Goal: Task Accomplishment & Management: Use online tool/utility

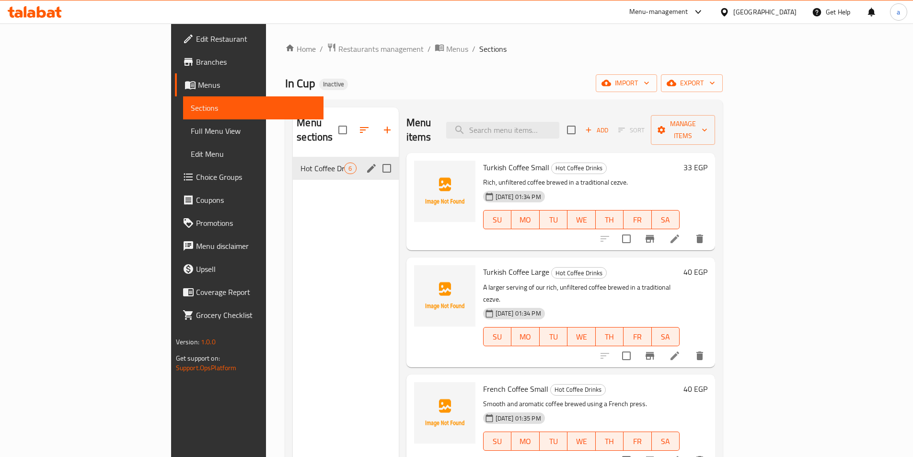
scroll to position [196, 0]
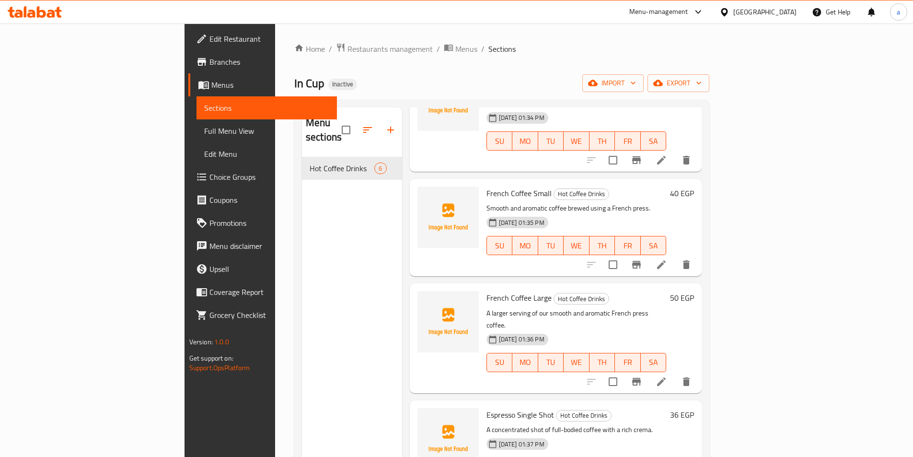
click at [302, 249] on div "Menu sections Hot Coffee Drinks 6" at bounding box center [352, 335] width 100 height 457
click at [385, 126] on icon "button" at bounding box center [391, 130] width 12 height 12
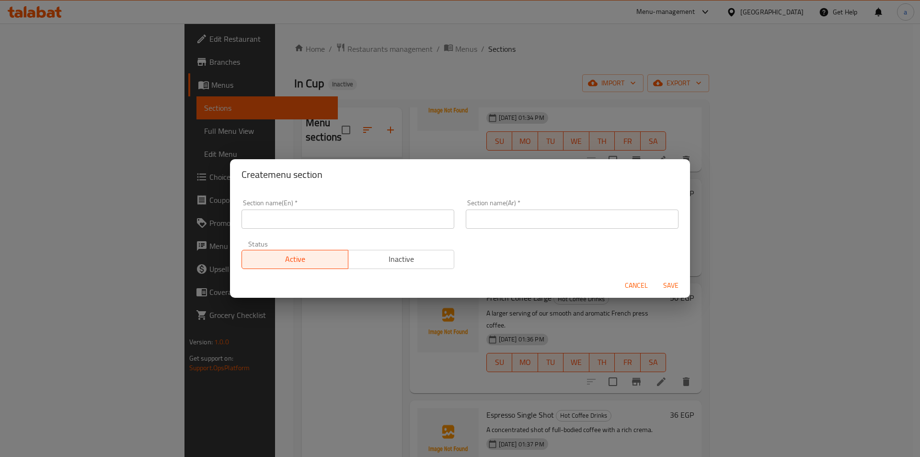
click at [788, 58] on div "Create menu section Section name(En)   * Section name(En) * Section name(Ar)   …" at bounding box center [460, 228] width 920 height 457
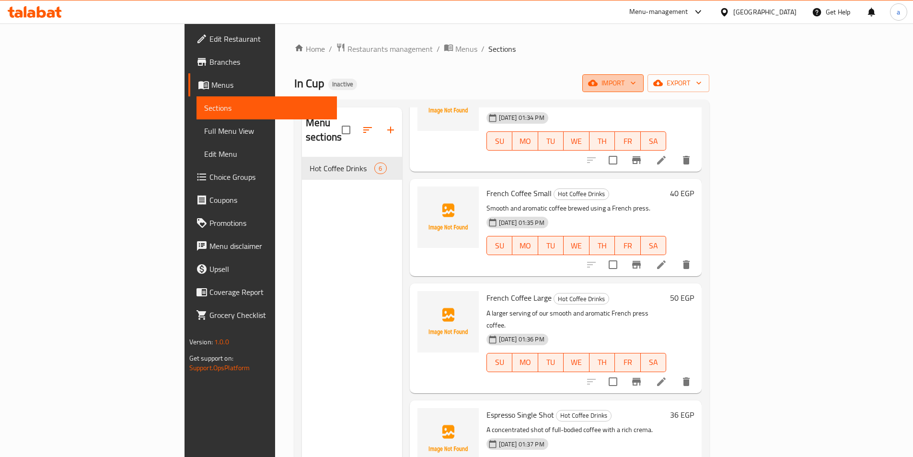
click at [636, 77] on span "import" at bounding box center [613, 83] width 46 height 12
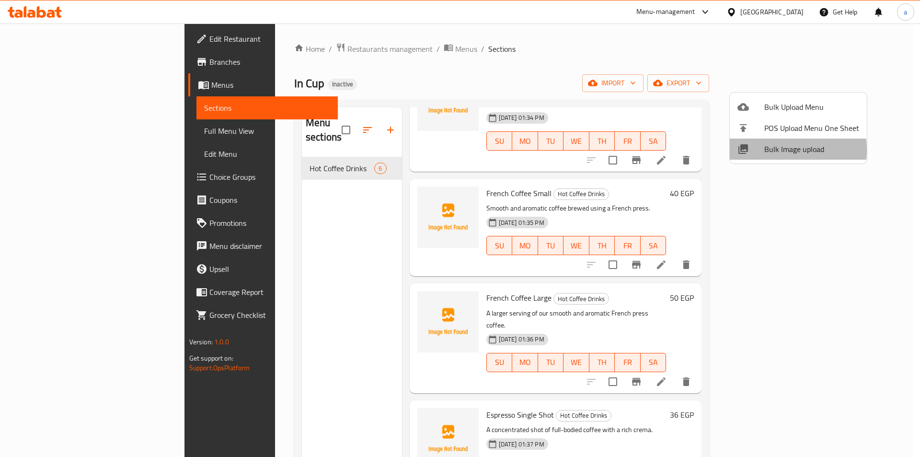
click at [770, 150] on span "Bulk Image upload" at bounding box center [811, 149] width 95 height 12
click at [794, 106] on span "Bulk Upload Menu" at bounding box center [811, 107] width 95 height 12
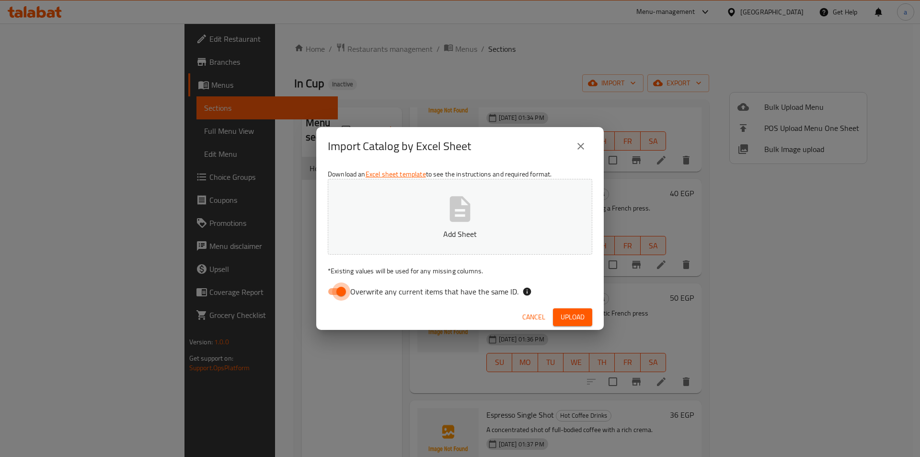
click at [347, 287] on input "Overwrite any current items that have the same ID." at bounding box center [341, 291] width 55 height 18
checkbox input "false"
click at [394, 251] on button "Add Sheet" at bounding box center [460, 217] width 265 height 76
click at [572, 317] on span "Upload" at bounding box center [573, 317] width 24 height 12
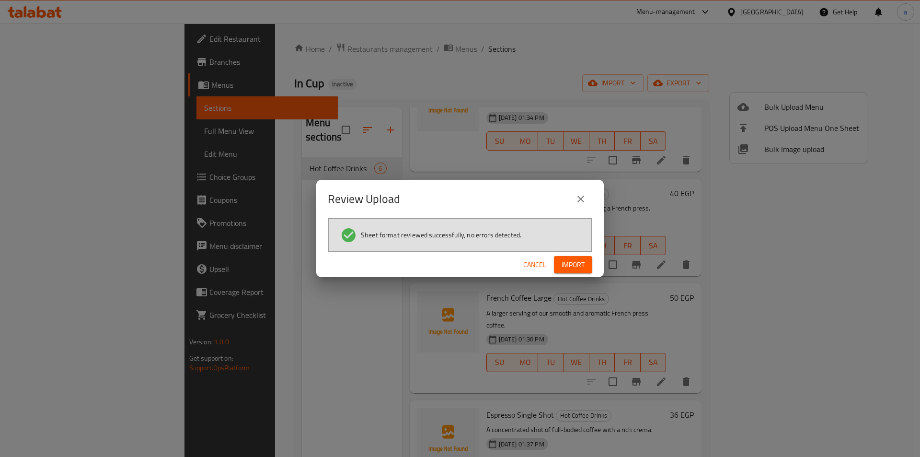
click at [573, 268] on span "Import" at bounding box center [573, 265] width 23 height 12
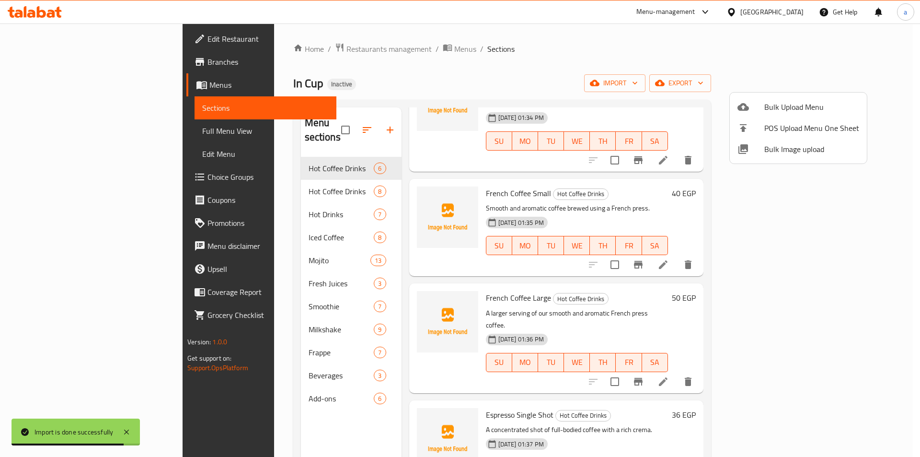
click at [446, 61] on div at bounding box center [460, 228] width 920 height 457
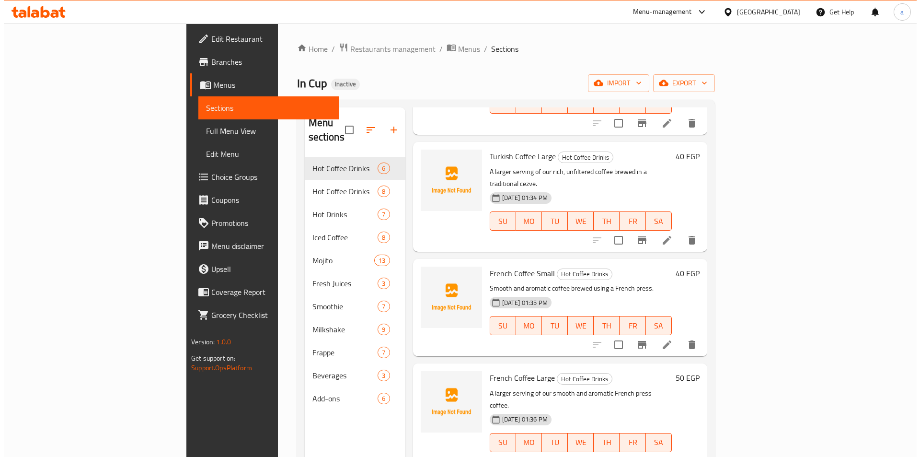
scroll to position [0, 0]
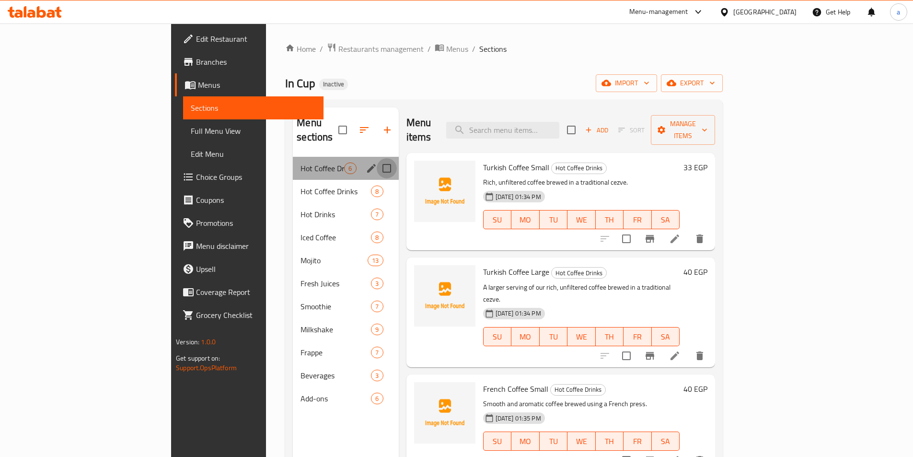
click at [377, 158] on input "Menu sections" at bounding box center [387, 168] width 20 height 20
checkbox input "true"
click at [581, 121] on input "checkbox" at bounding box center [571, 130] width 20 height 20
checkbox input "true"
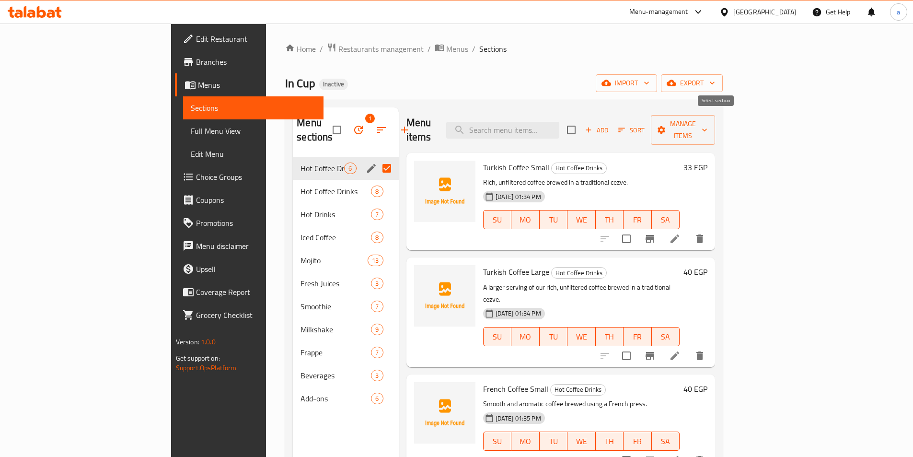
checkbox input "true"
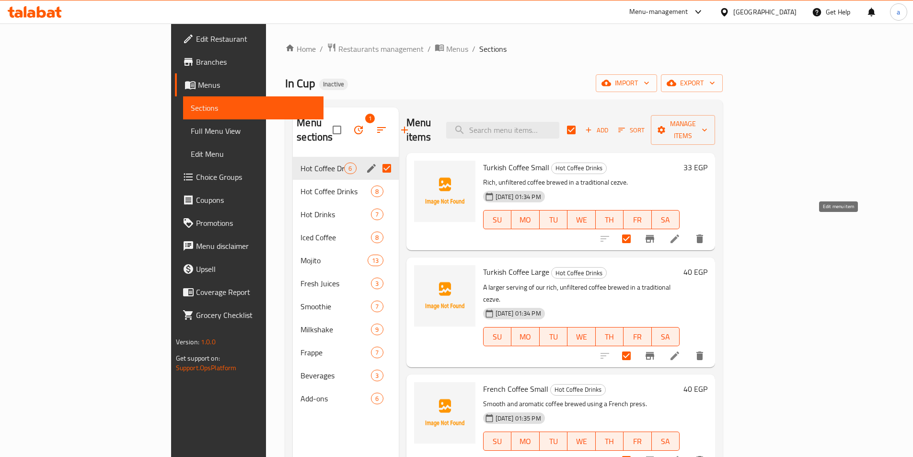
click at [680, 233] on icon at bounding box center [675, 239] width 12 height 12
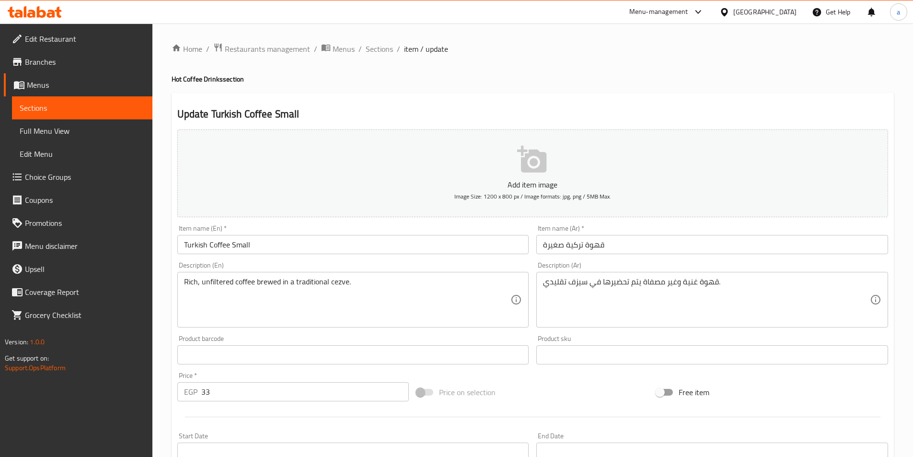
click at [52, 108] on span "Sections" at bounding box center [82, 108] width 125 height 12
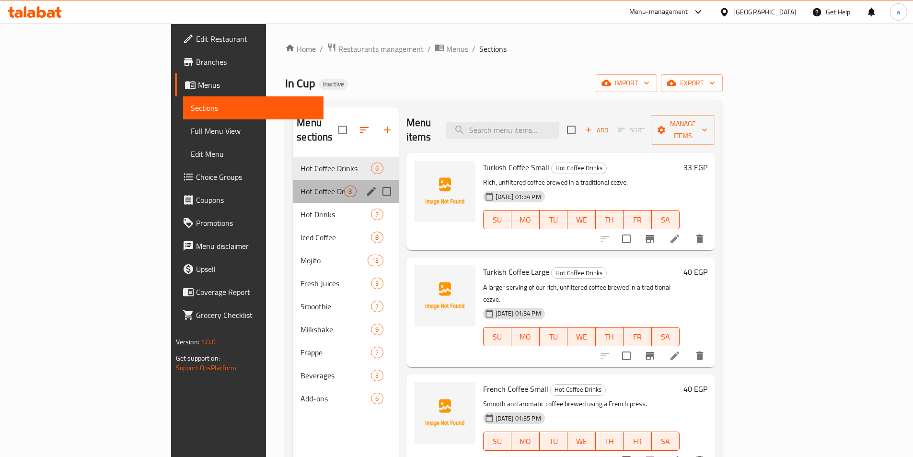
click at [293, 183] on div "Hot Coffee Drinks 8" at bounding box center [345, 191] width 105 height 23
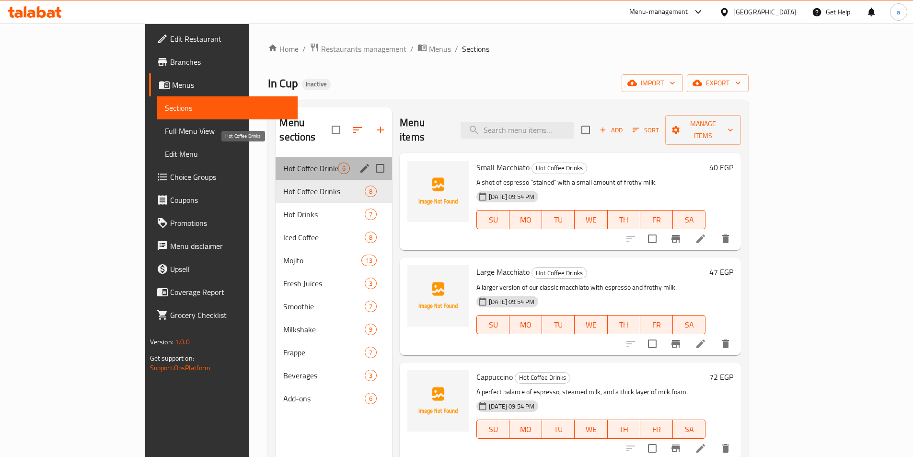
click at [283, 162] on span "Hot Coffee Drinks" at bounding box center [310, 168] width 55 height 12
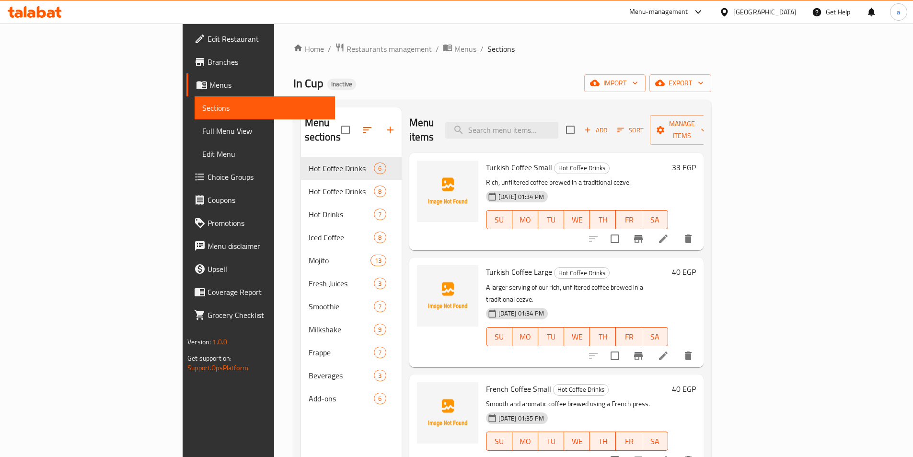
click at [580, 120] on input "checkbox" at bounding box center [570, 130] width 20 height 20
checkbox input "true"
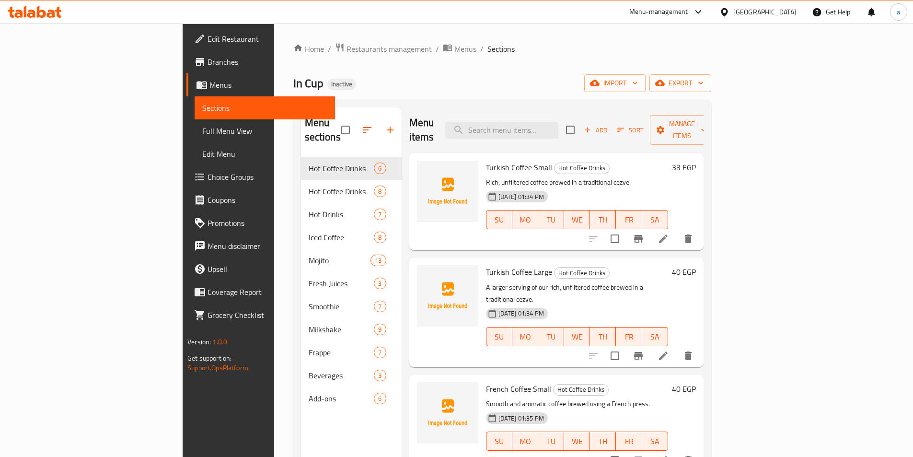
checkbox input "true"
click at [706, 128] on span "Manage items" at bounding box center [681, 130] width 49 height 24
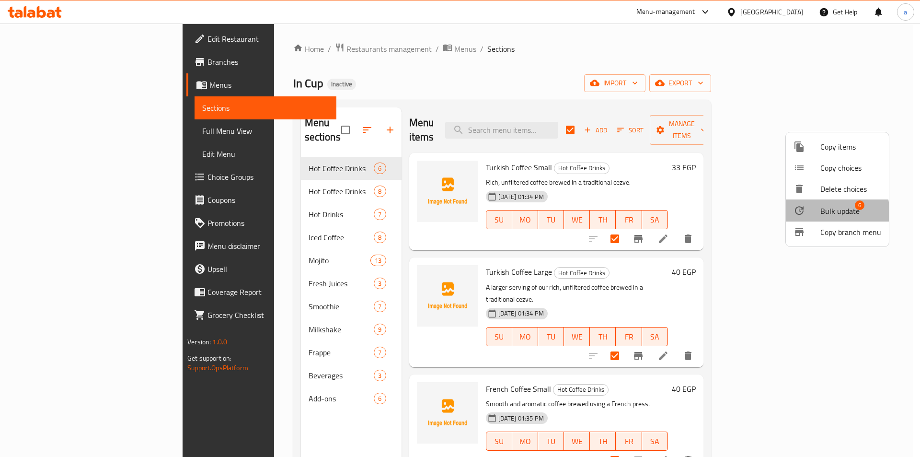
click at [818, 214] on div at bounding box center [807, 211] width 27 height 12
click at [824, 148] on span "Copy items" at bounding box center [850, 147] width 61 height 12
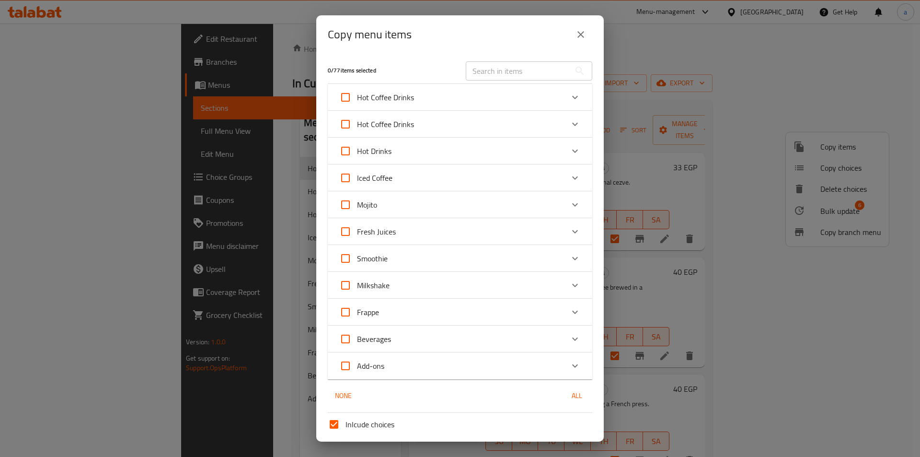
click at [385, 92] on span "Hot Coffee Drinks" at bounding box center [385, 97] width 57 height 14
click at [357, 92] on input "Hot Coffee Drinks" at bounding box center [345, 97] width 23 height 23
checkbox input "true"
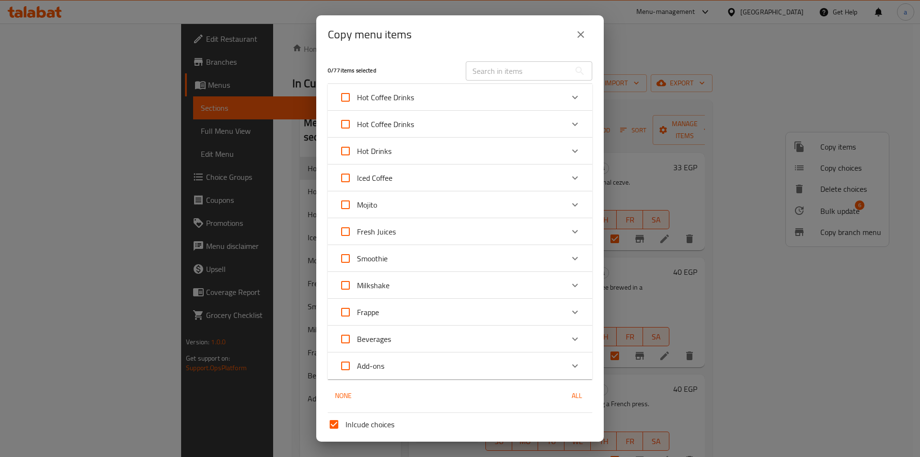
checkbox input "true"
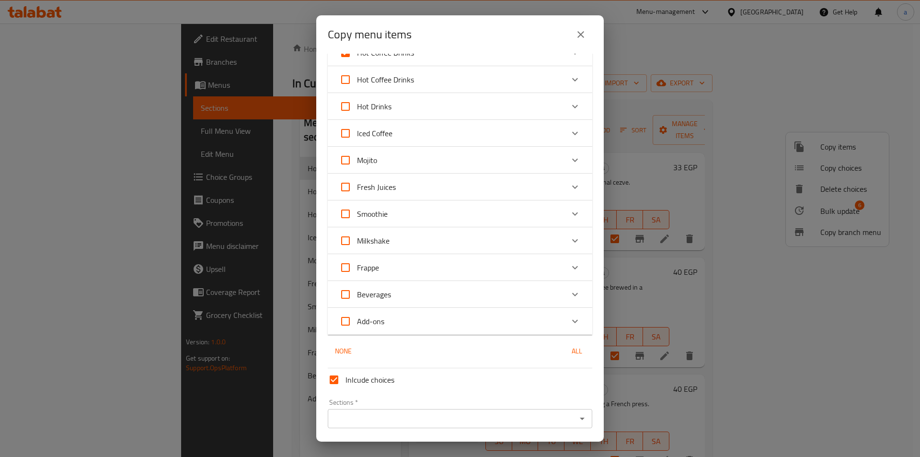
scroll to position [76, 0]
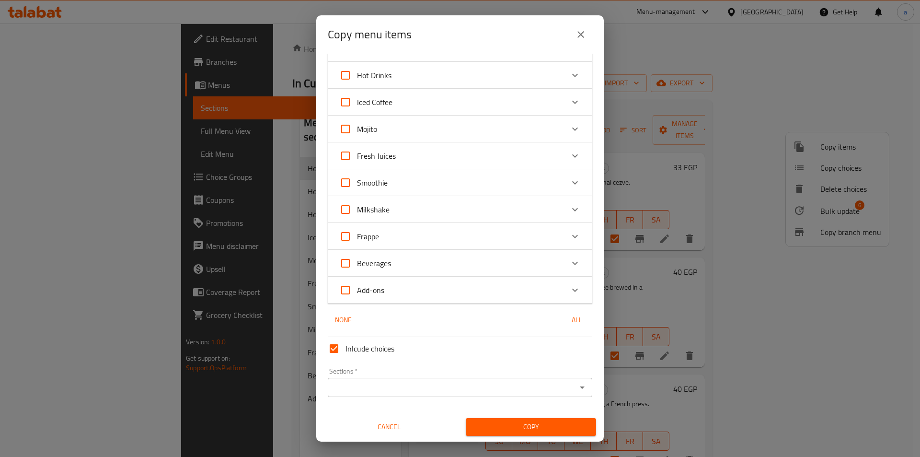
click at [391, 395] on div "Sections *" at bounding box center [460, 387] width 265 height 19
click at [582, 386] on div "Sections *" at bounding box center [460, 387] width 265 height 19
click at [578, 387] on icon "Open" at bounding box center [583, 387] width 12 height 12
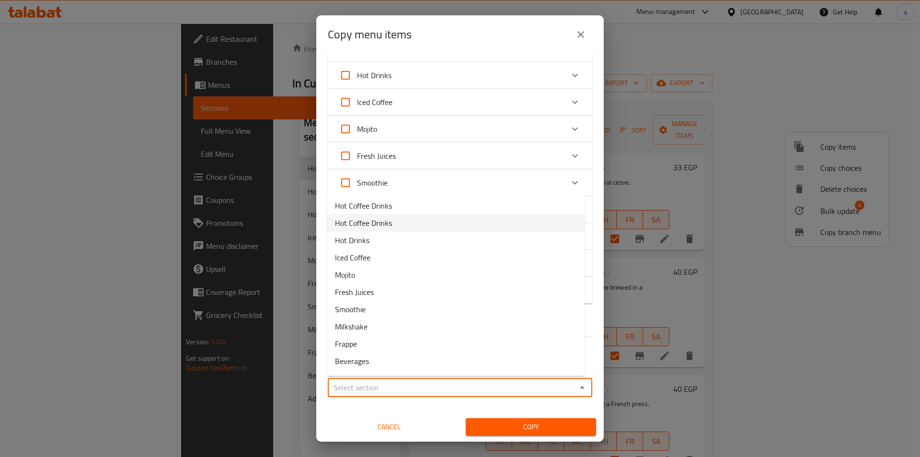
click at [385, 221] on span "Hot Coffee Drinks" at bounding box center [363, 223] width 57 height 12
type input "Hot Coffee Drinks"
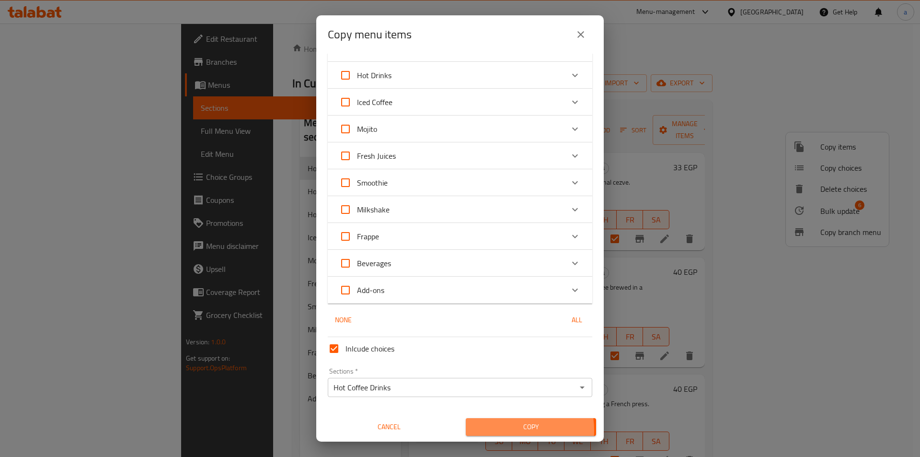
click at [497, 430] on span "Copy" at bounding box center [530, 427] width 115 height 12
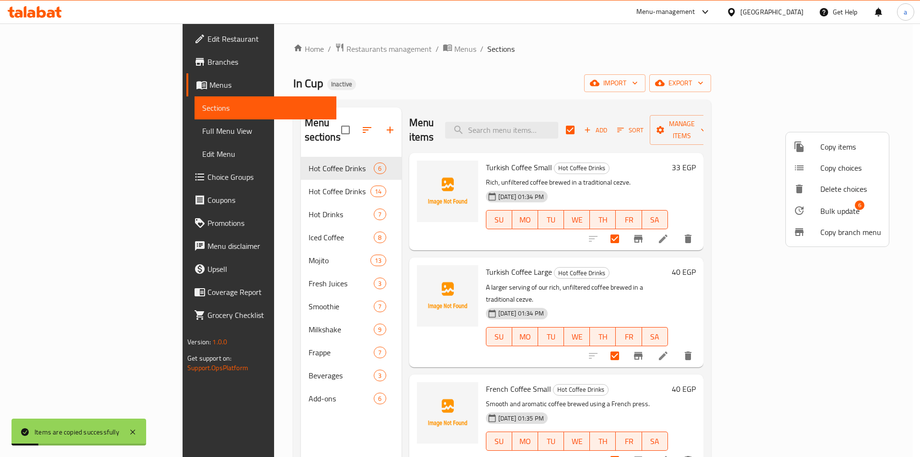
click at [254, 179] on div at bounding box center [460, 228] width 920 height 457
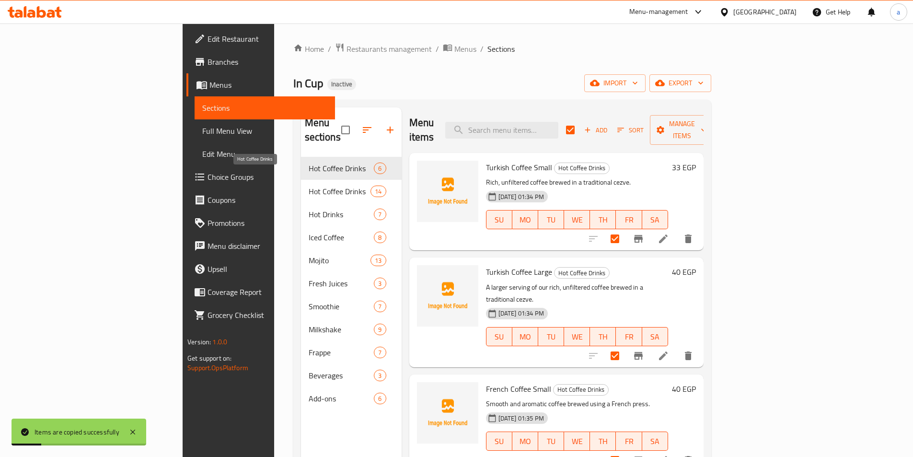
click at [309, 185] on span "Hot Coffee Drinks" at bounding box center [340, 191] width 62 height 12
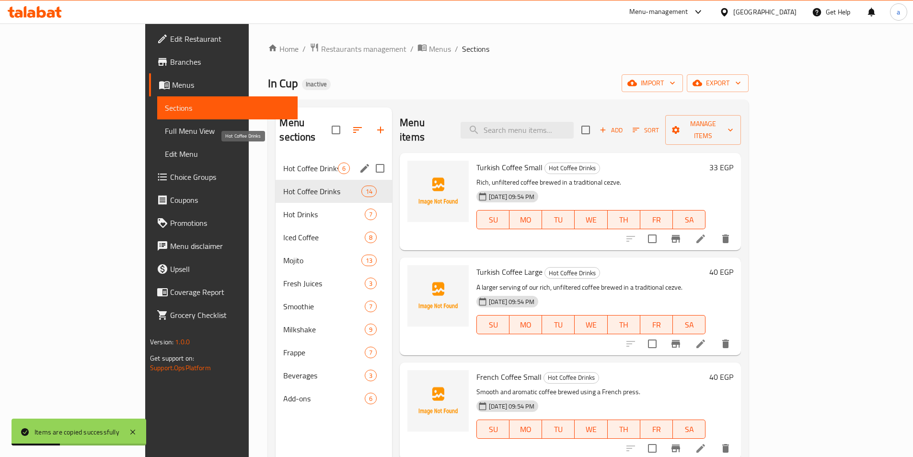
click at [283, 162] on span "Hot Coffee Drinks" at bounding box center [310, 168] width 55 height 12
checkbox input "true"
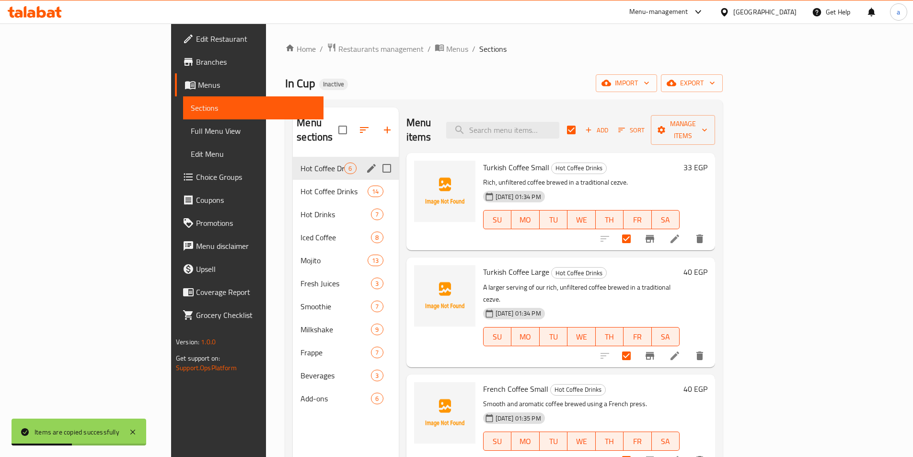
click at [377, 158] on input "Menu sections" at bounding box center [387, 168] width 20 height 20
checkbox input "true"
click at [366, 162] on icon "edit" at bounding box center [372, 168] width 12 height 12
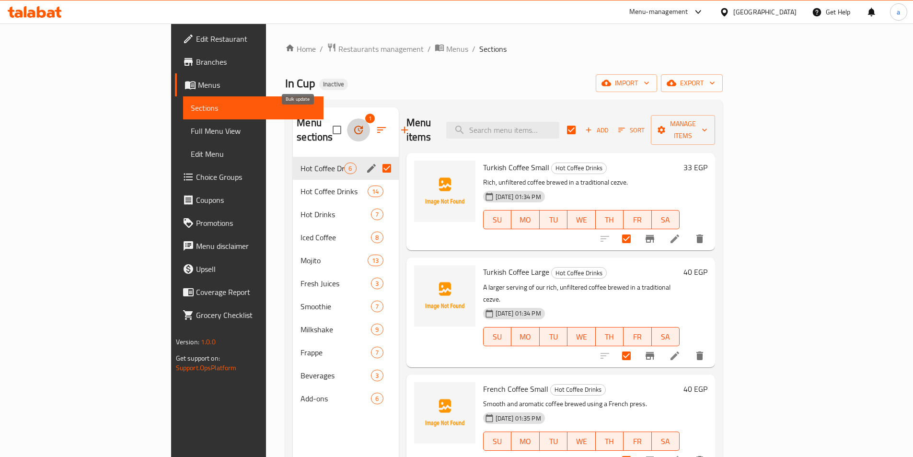
click at [353, 124] on icon "button" at bounding box center [359, 130] width 12 height 12
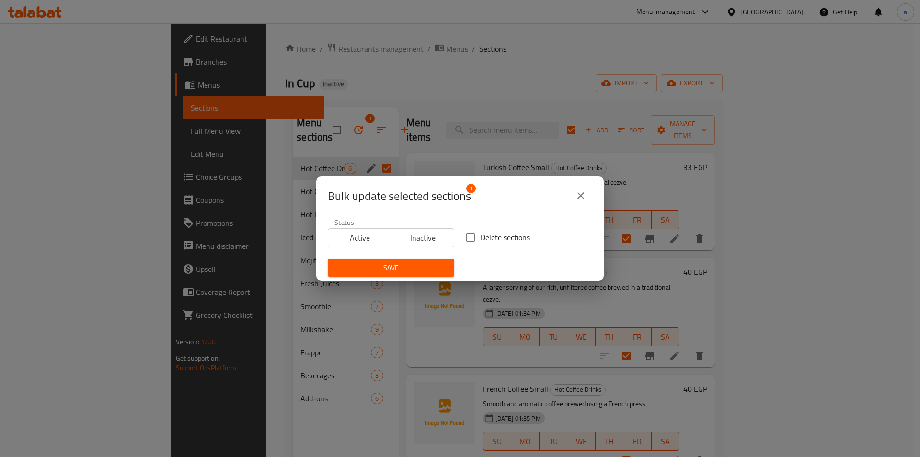
click at [483, 240] on span "Delete sections" at bounding box center [505, 237] width 49 height 12
click at [481, 240] on input "Delete sections" at bounding box center [471, 237] width 20 height 20
checkbox input "true"
click at [424, 265] on span "Save" at bounding box center [390, 268] width 111 height 12
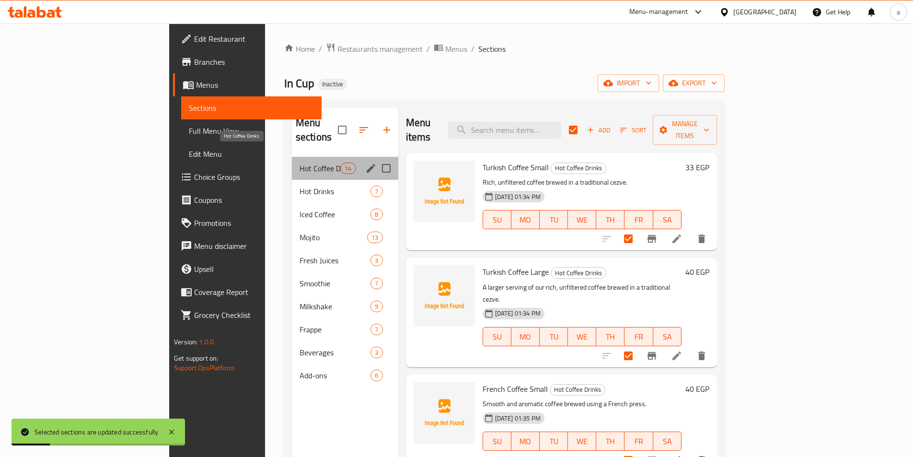
click at [300, 162] on span "Hot Coffee Drinks" at bounding box center [320, 168] width 41 height 12
checkbox input "false"
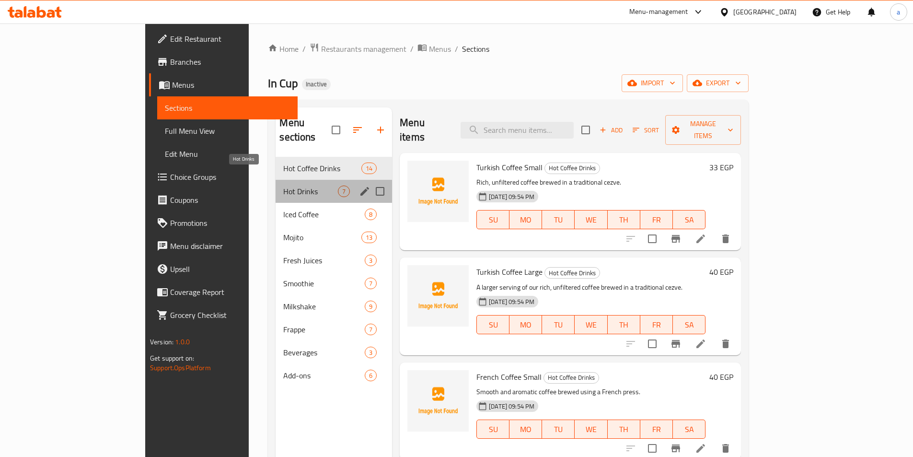
click at [283, 185] on span "Hot Drinks" at bounding box center [310, 191] width 55 height 12
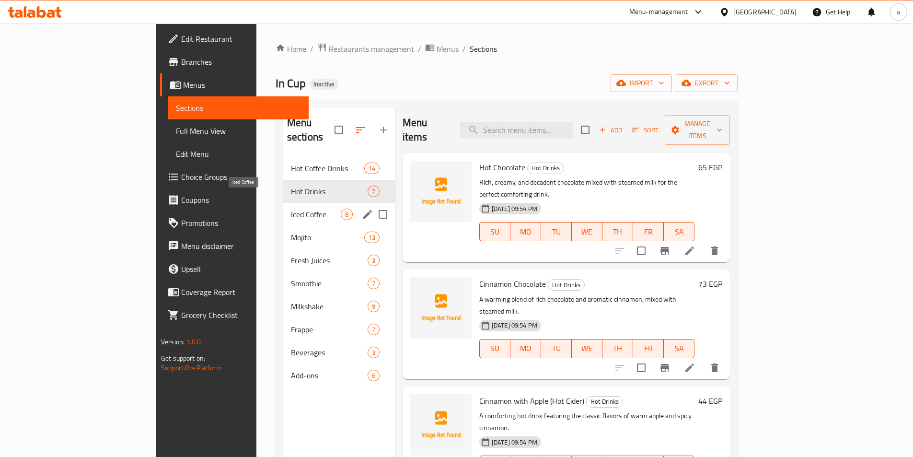
click at [291, 208] on span "Iced Coffee" at bounding box center [316, 214] width 50 height 12
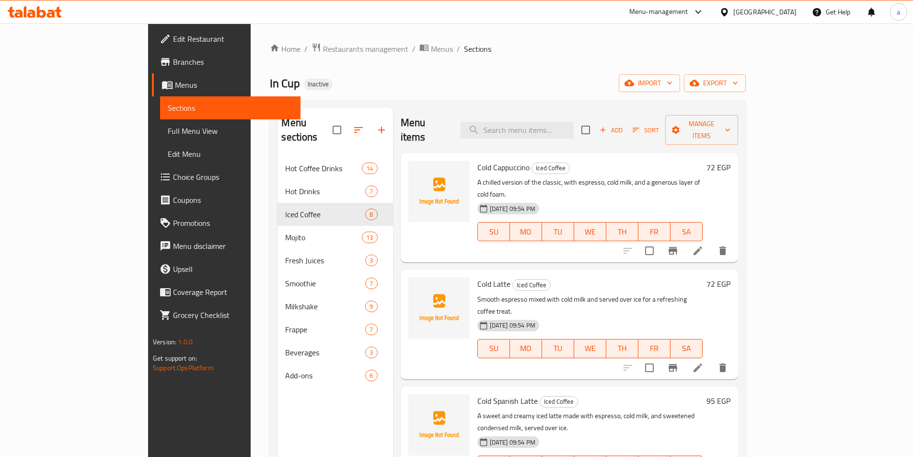
click at [537, 62] on div "Home / Restaurants management / Menus / Sections In Cup Inactive import export …" at bounding box center [508, 307] width 476 height 529
click at [168, 131] on span "Full Menu View" at bounding box center [230, 131] width 125 height 12
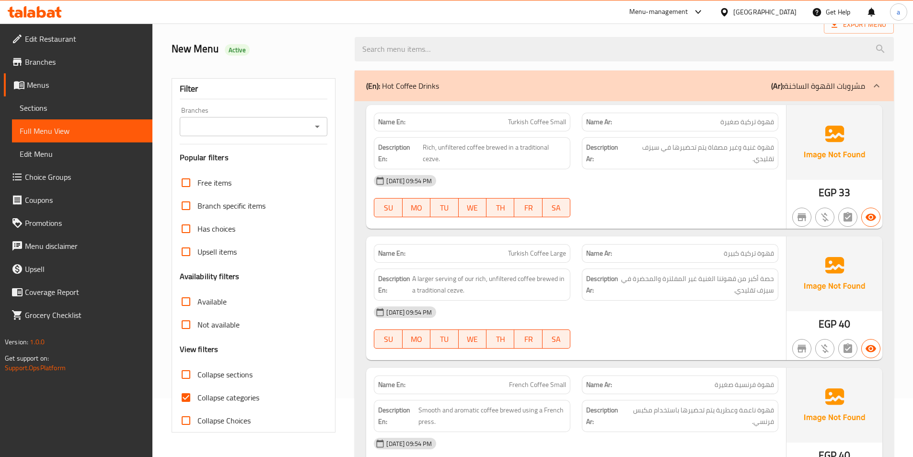
scroll to position [144, 0]
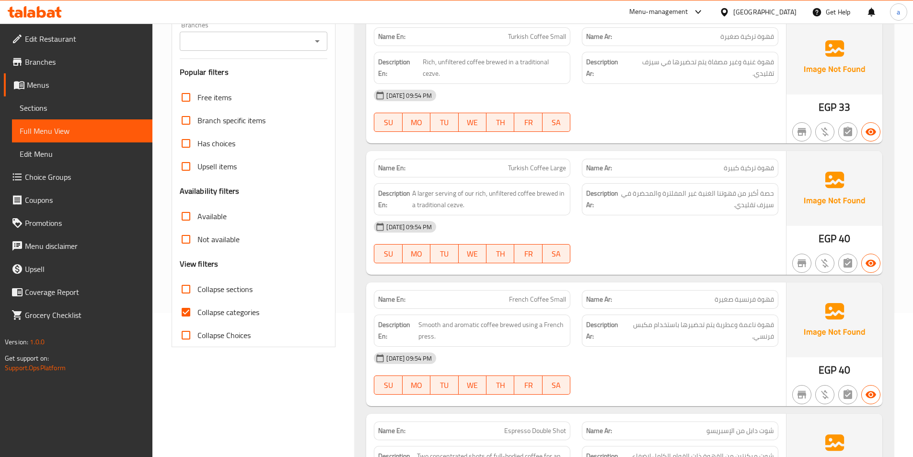
click at [216, 313] on span "Collapse categories" at bounding box center [228, 312] width 62 height 12
click at [197, 313] on input "Collapse categories" at bounding box center [185, 311] width 23 height 23
checkbox input "false"
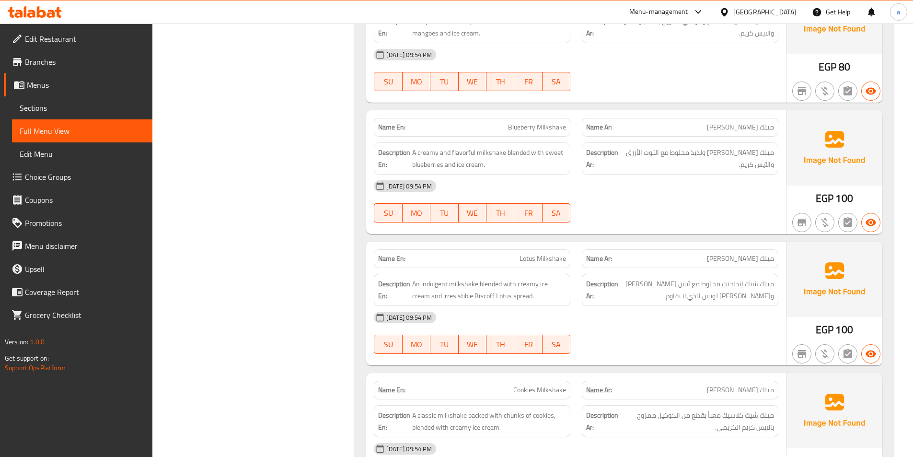
scroll to position [7741, 0]
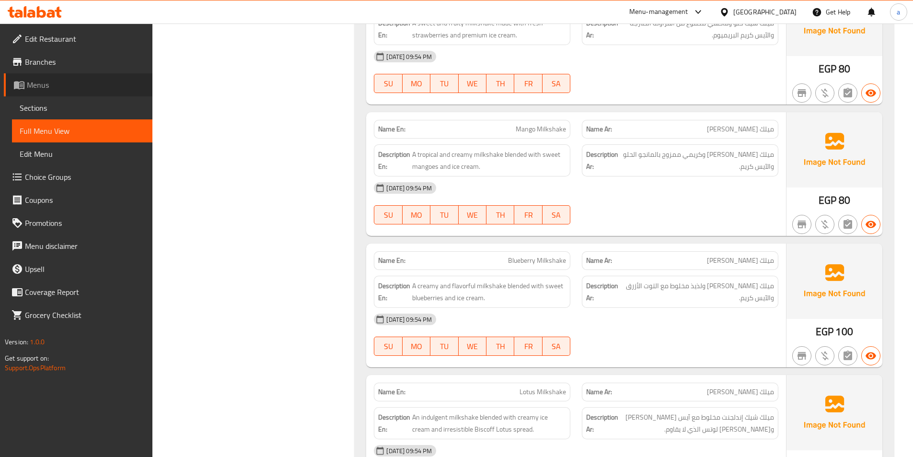
click at [59, 93] on link "Menus" at bounding box center [78, 84] width 149 height 23
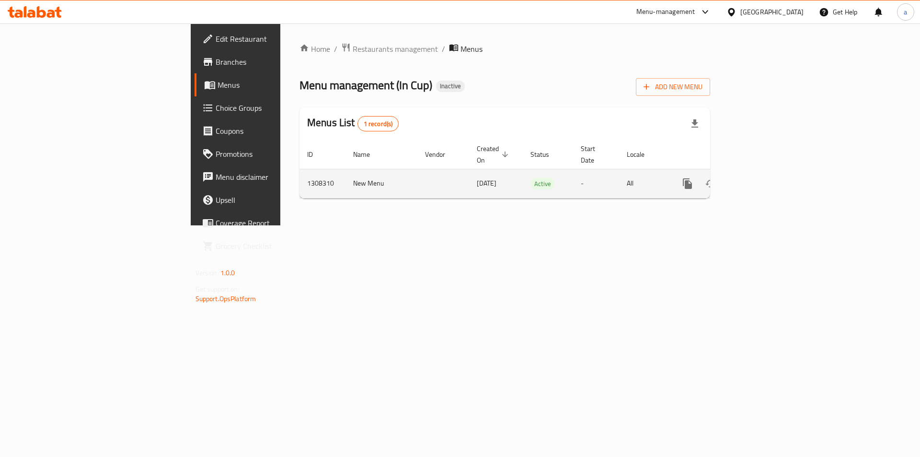
click at [776, 173] on td "enhanced table" at bounding box center [722, 183] width 107 height 29
click at [762, 178] on icon "enhanced table" at bounding box center [757, 184] width 12 height 12
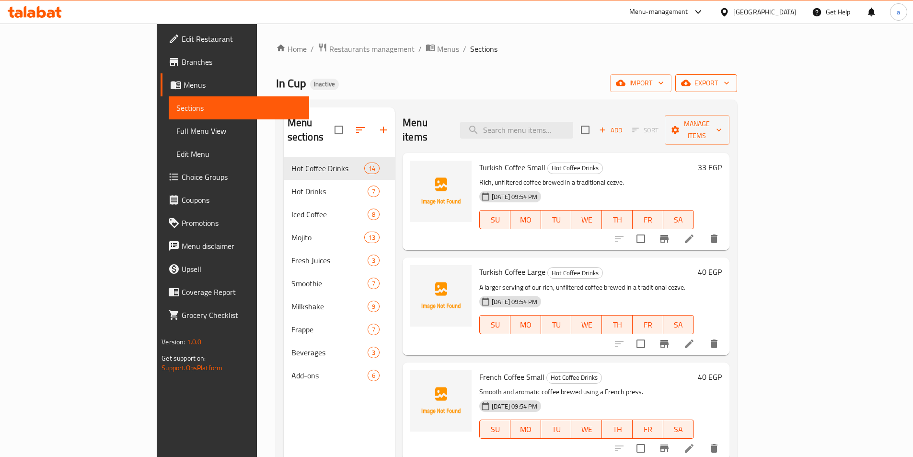
click at [729, 82] on span "export" at bounding box center [706, 83] width 46 height 12
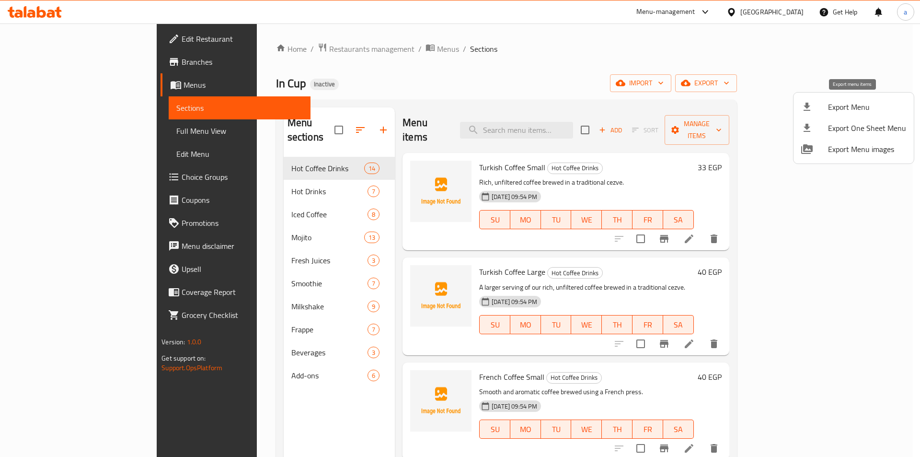
click at [830, 108] on span "Export Menu" at bounding box center [867, 107] width 78 height 12
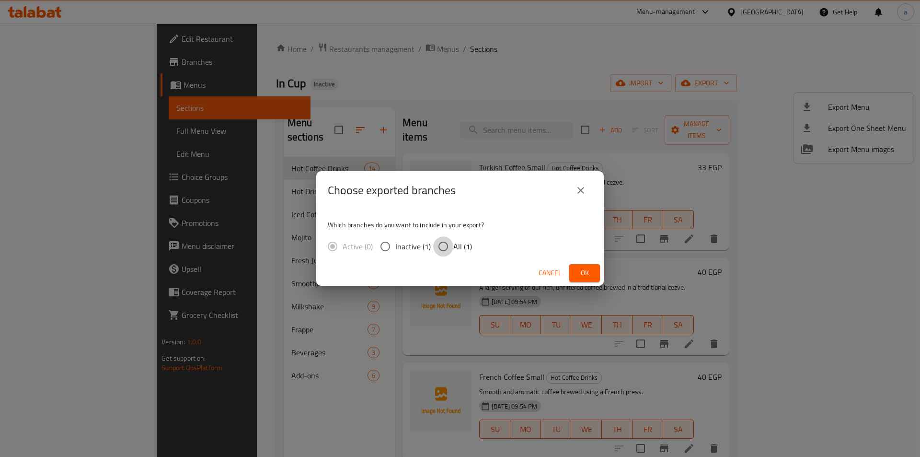
click at [438, 239] on input "All (1)" at bounding box center [443, 246] width 20 height 20
radio input "true"
click at [572, 269] on button "Ok" at bounding box center [584, 273] width 31 height 18
